Goal: Find specific page/section: Find specific page/section

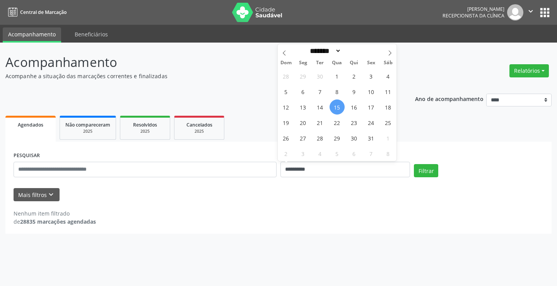
select select "*"
click at [308, 167] on input "**********" at bounding box center [345, 169] width 130 height 15
click at [353, 104] on span "16" at bounding box center [353, 106] width 15 height 15
type input "**********"
click at [353, 104] on span "16" at bounding box center [353, 106] width 15 height 15
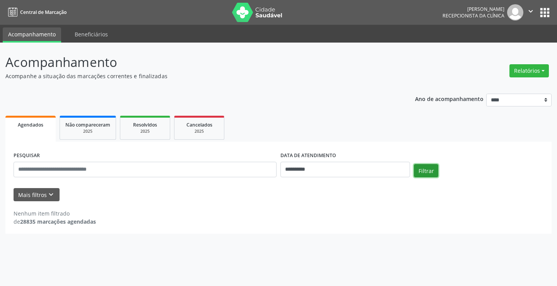
click at [421, 172] on button "Filtrar" at bounding box center [426, 170] width 24 height 13
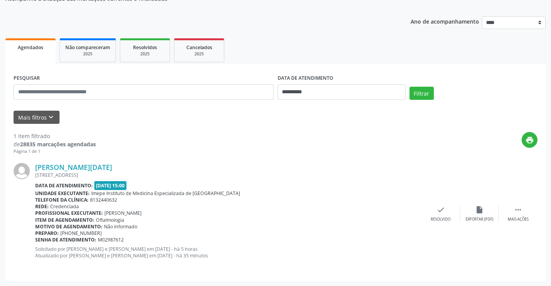
scroll to position [78, 0]
click at [100, 164] on link "[PERSON_NAME][DATE]" at bounding box center [73, 166] width 77 height 9
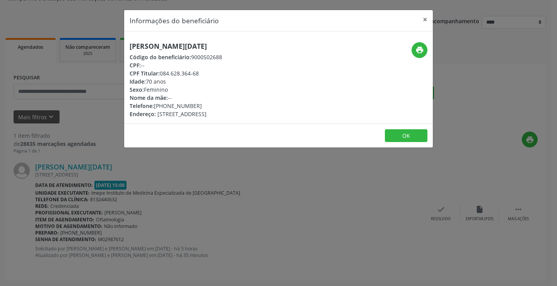
drag, startPoint x: 128, startPoint y: 49, endPoint x: 230, endPoint y: 48, distance: 101.3
click at [230, 48] on div "[PERSON_NAME][DATE] Código do beneficiário: 9000502688 CPF: -- CPF Titular: 084…" at bounding box center [227, 80] width 206 height 76
copy h5 "[PERSON_NAME][DATE]"
click at [424, 19] on button "×" at bounding box center [424, 19] width 15 height 19
